Goal: Task Accomplishment & Management: Manage account settings

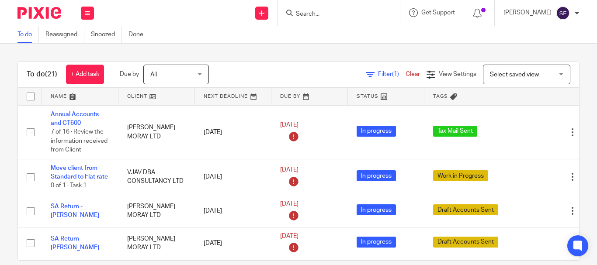
click at [330, 15] on input "Search" at bounding box center [334, 14] width 79 height 8
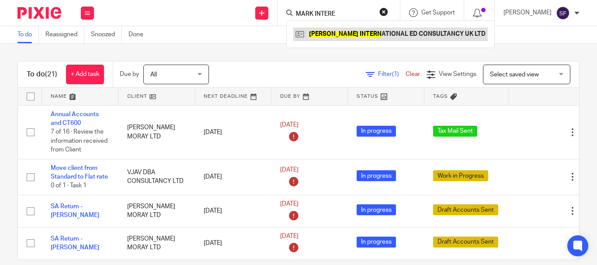
type input "MARK INTERE"
click at [329, 36] on link at bounding box center [390, 34] width 194 height 13
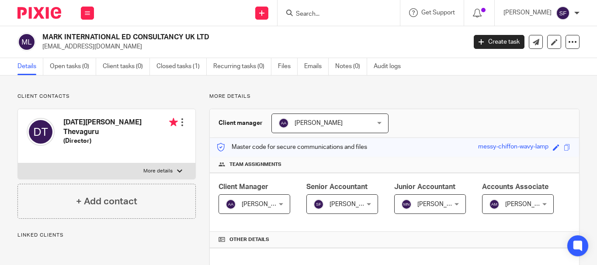
click at [254, 30] on div "MARK INTERNATIONAL ED CONSULTANCY UK LTD gershonmark1@gmail.com Create task Upd…" at bounding box center [298, 42] width 597 height 32
click at [322, 14] on input "Search" at bounding box center [334, 14] width 79 height 8
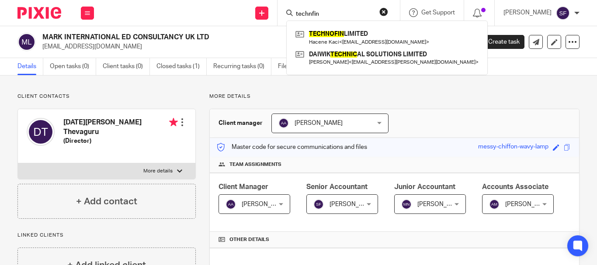
type input "technfin"
click at [337, 35] on link at bounding box center [387, 38] width 188 height 20
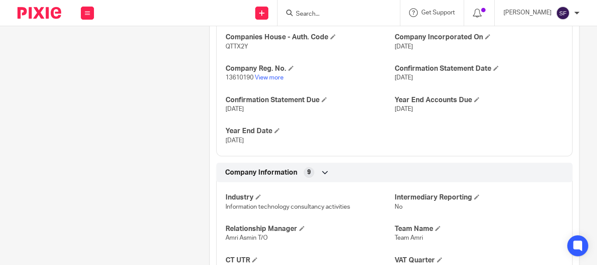
scroll to position [350, 0]
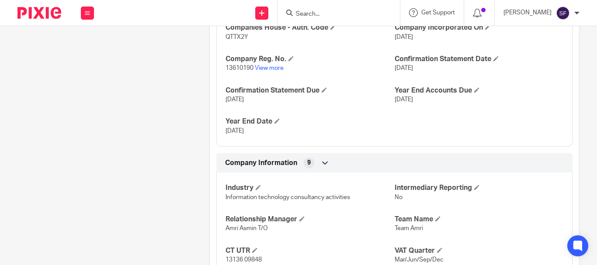
click at [234, 40] on span "QTTX2Y" at bounding box center [237, 37] width 23 height 6
copy span "QTTX2Y"
click at [130, 109] on div "Client contacts Hacene Kaci (Consultant) 07717799854 hacene.kaci@outlook.com Ed…" at bounding box center [100, 189] width 192 height 892
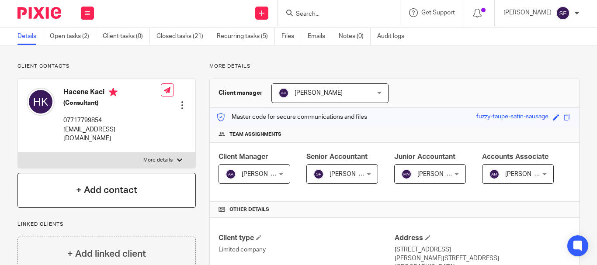
scroll to position [0, 0]
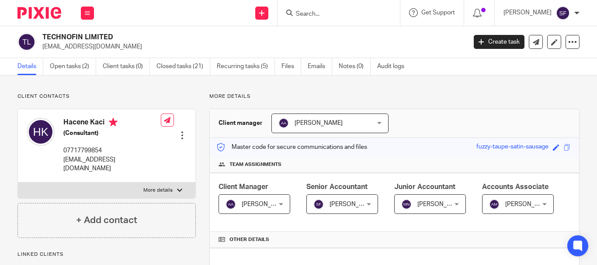
drag, startPoint x: 42, startPoint y: 35, endPoint x: 122, endPoint y: 34, distance: 79.1
click at [122, 34] on h2 "TECHNOFIN LIMITED" at bounding box center [209, 37] width 335 height 9
copy h2 "TECHNOFIN LIMITED"
click at [69, 72] on link "Open tasks (2)" at bounding box center [73, 66] width 46 height 17
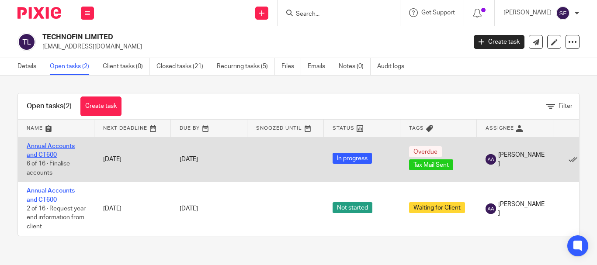
click at [29, 148] on link "Annual Accounts and CT600" at bounding box center [51, 150] width 48 height 15
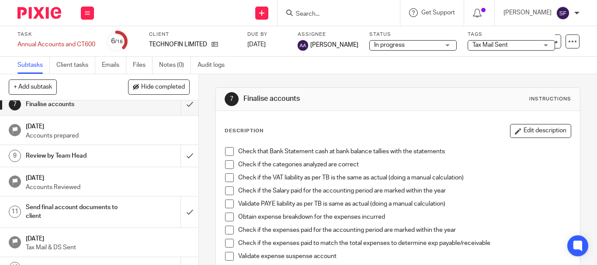
scroll to position [139, 0]
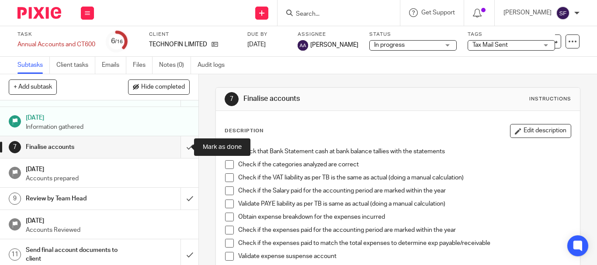
click at [177, 147] on input "submit" at bounding box center [99, 147] width 198 height 22
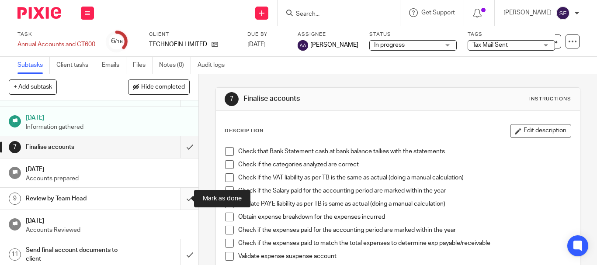
click at [174, 201] on input "submit" at bounding box center [99, 199] width 198 height 22
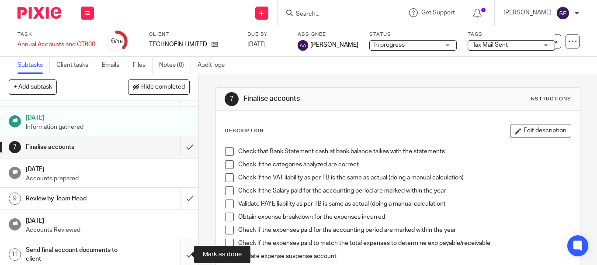
click at [182, 254] on input "submit" at bounding box center [99, 255] width 198 height 31
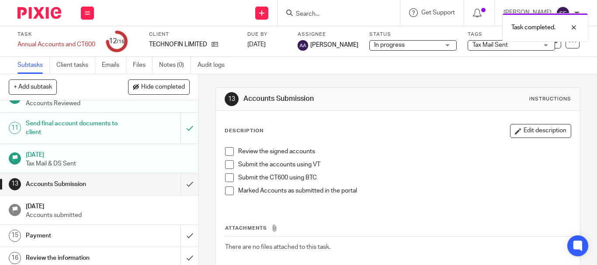
scroll to position [270, 0]
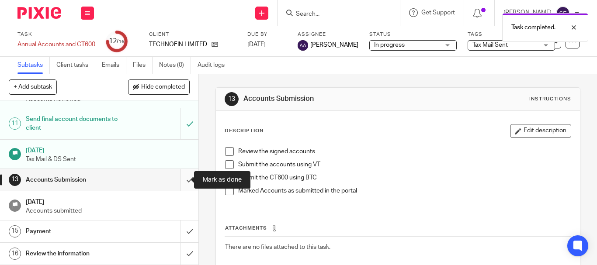
click at [176, 175] on input "submit" at bounding box center [99, 180] width 198 height 22
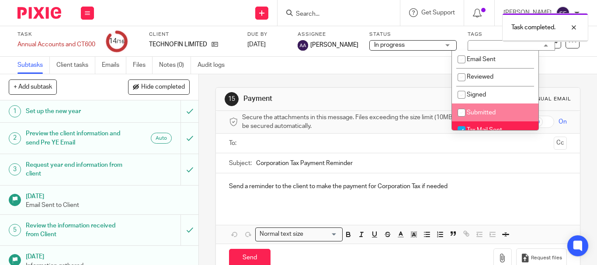
click at [471, 115] on span "Submitted" at bounding box center [481, 113] width 29 height 6
checkbox input "true"
click at [469, 123] on li "Tax Mail Sent" at bounding box center [495, 131] width 87 height 18
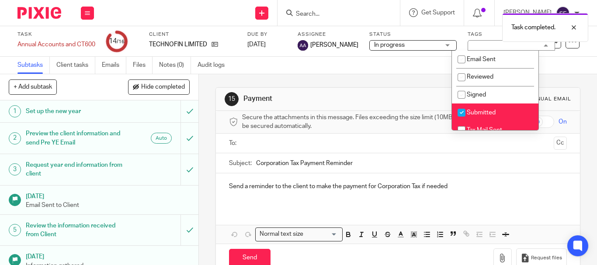
checkbox input "false"
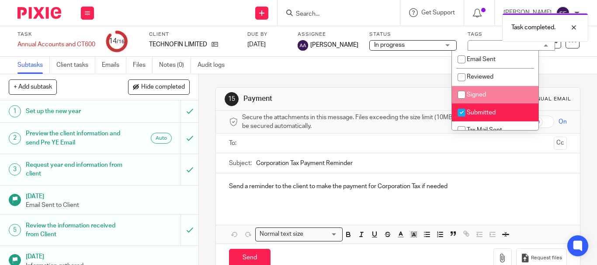
click at [359, 80] on div "15 Payment Manual email Secure the attachments in this message. Files exceeding…" at bounding box center [397, 180] width 365 height 212
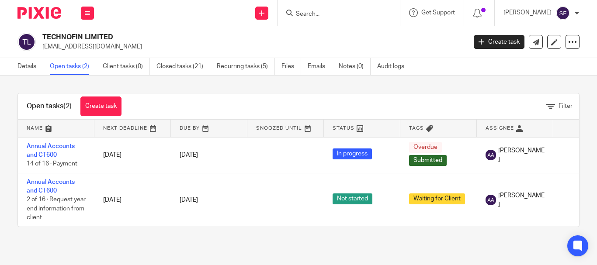
click at [350, 14] on input "Search" at bounding box center [334, 14] width 79 height 8
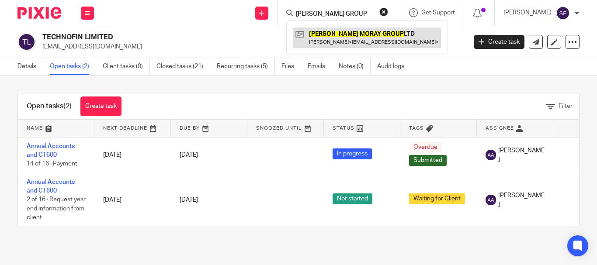
type input "CLYDE MORY GROUP"
click at [352, 38] on link at bounding box center [367, 38] width 148 height 20
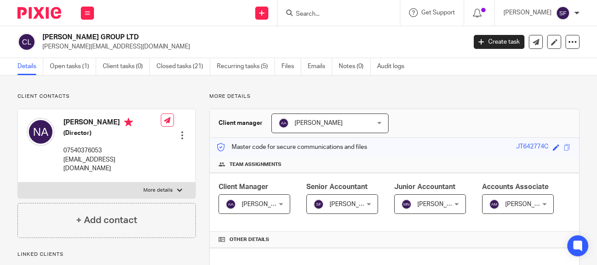
scroll to position [306, 0]
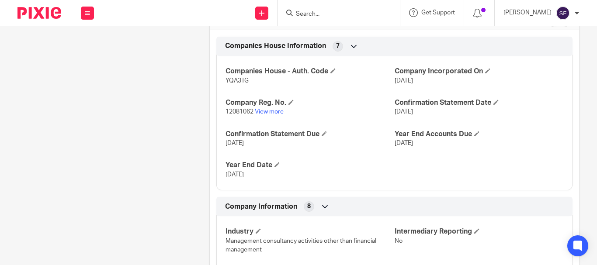
click at [229, 84] on span "YQA3TG" at bounding box center [237, 81] width 23 height 6
copy span "YQA3TG"
click at [239, 116] on p "12081062 View more" at bounding box center [310, 112] width 169 height 9
click at [237, 115] on span "12081062" at bounding box center [240, 112] width 28 height 6
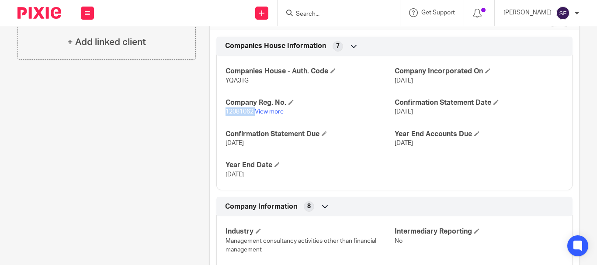
click at [237, 115] on span "12081062" at bounding box center [240, 112] width 28 height 6
copy p "12081062"
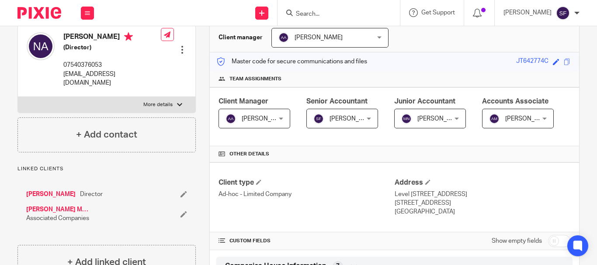
scroll to position [0, 0]
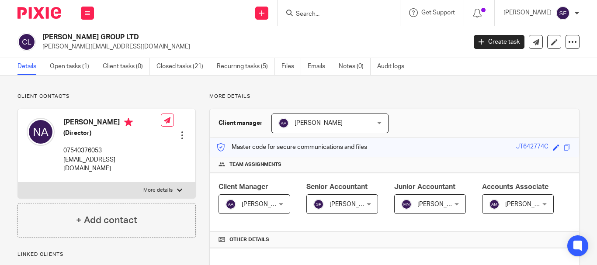
drag, startPoint x: 72, startPoint y: 32, endPoint x: 142, endPoint y: 32, distance: 69.9
click at [142, 32] on div "CLYDE MORAY GROUP LTD nadim@clydemoray.com Create task Update from Companies Ho…" at bounding box center [298, 42] width 597 height 32
copy h2 "[PERSON_NAME] GROUP LTD"
click at [80, 72] on link "Open tasks (1)" at bounding box center [73, 66] width 46 height 17
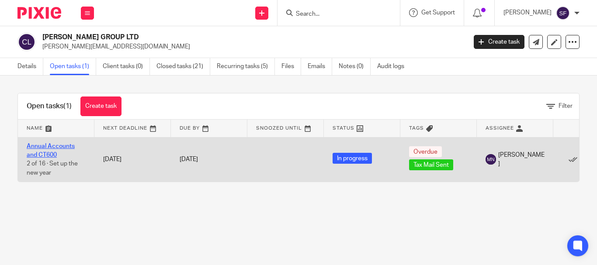
click at [63, 143] on link "Annual Accounts and CT600" at bounding box center [51, 150] width 48 height 15
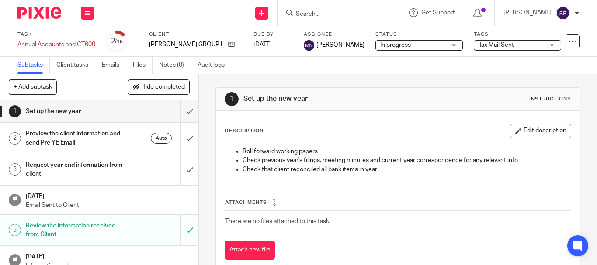
click at [455, 47] on div "In progress In progress" at bounding box center [418, 45] width 87 height 10
click at [493, 46] on span "Tax Mail Sent" at bounding box center [496, 45] width 35 height 6
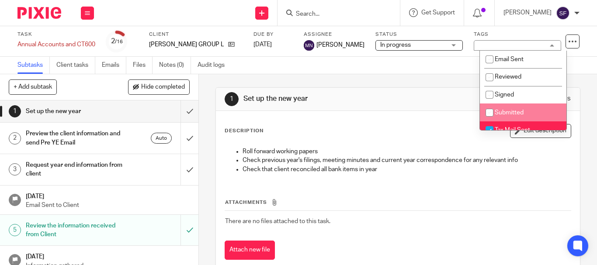
click at [488, 113] on input "checkbox" at bounding box center [489, 112] width 17 height 17
checkbox input "true"
click at [488, 125] on input "checkbox" at bounding box center [489, 130] width 17 height 17
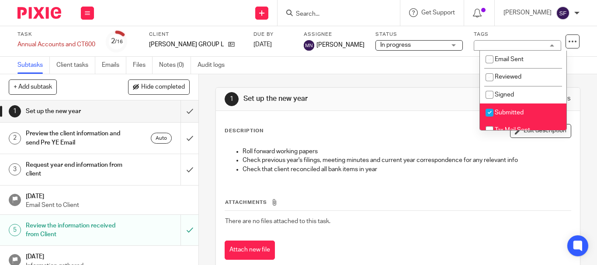
checkbox input "false"
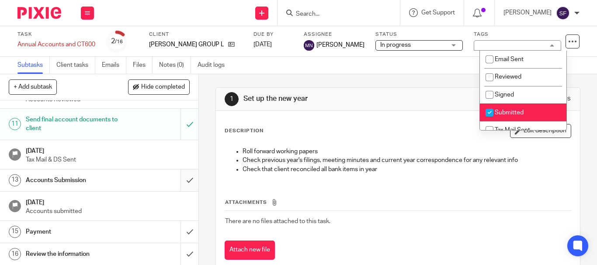
scroll to position [270, 0]
click at [177, 180] on input "submit" at bounding box center [99, 180] width 198 height 22
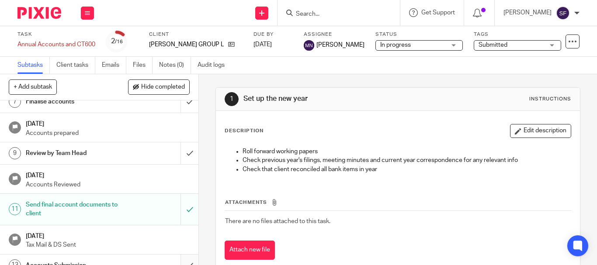
scroll to position [183, 0]
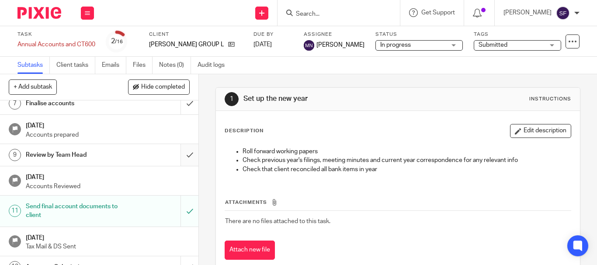
click at [178, 158] on input "submit" at bounding box center [99, 155] width 198 height 22
click at [180, 108] on input "submit" at bounding box center [99, 104] width 198 height 22
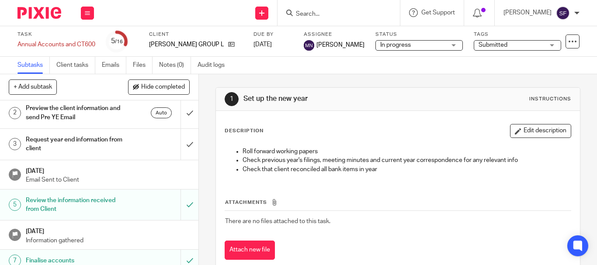
scroll to position [8, 0]
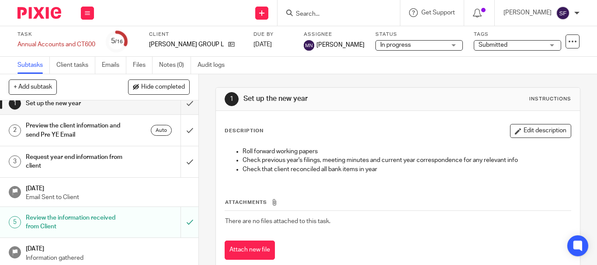
click at [231, 40] on div "[PERSON_NAME] GROUP LTD" at bounding box center [196, 44] width 94 height 9
click at [229, 47] on icon at bounding box center [231, 44] width 7 height 7
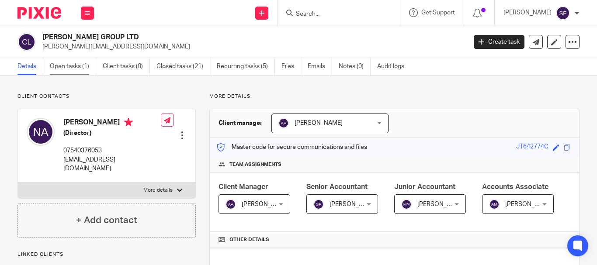
click at [67, 67] on link "Open tasks (1)" at bounding box center [73, 66] width 46 height 17
